Goal: Information Seeking & Learning: Learn about a topic

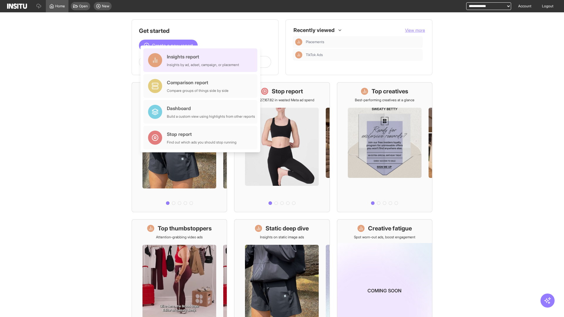
click at [202, 60] on div "Insights report Insights by ad, adset, campaign, or placement" at bounding box center [203, 60] width 72 height 14
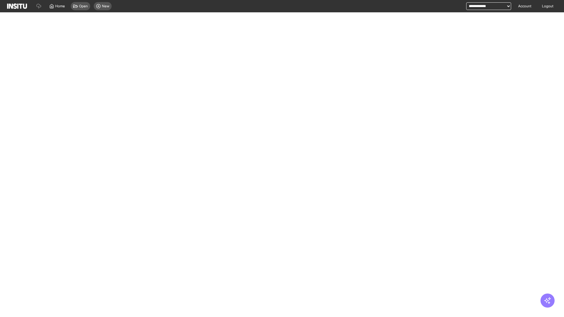
select select "**"
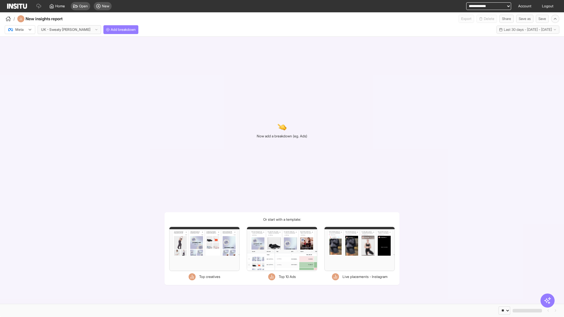
click at [20, 30] on div at bounding box center [16, 30] width 16 height 6
